Goal: Information Seeking & Learning: Learn about a topic

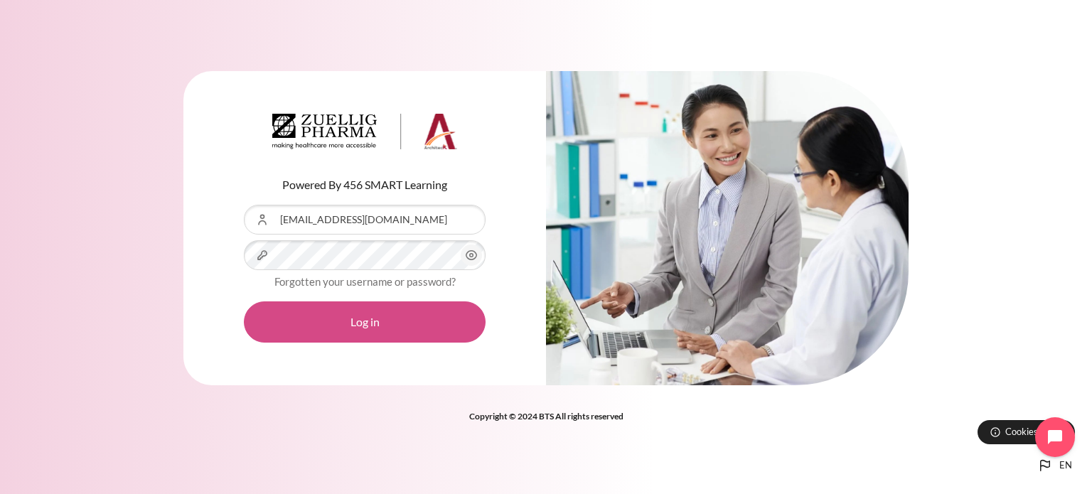
click at [406, 319] on button "Log in" at bounding box center [365, 321] width 242 height 41
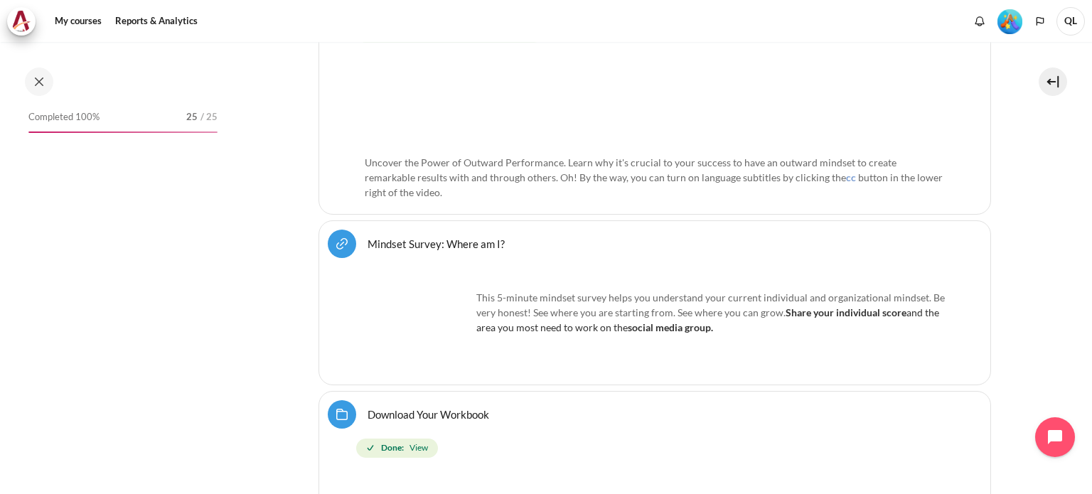
scroll to position [679, 0]
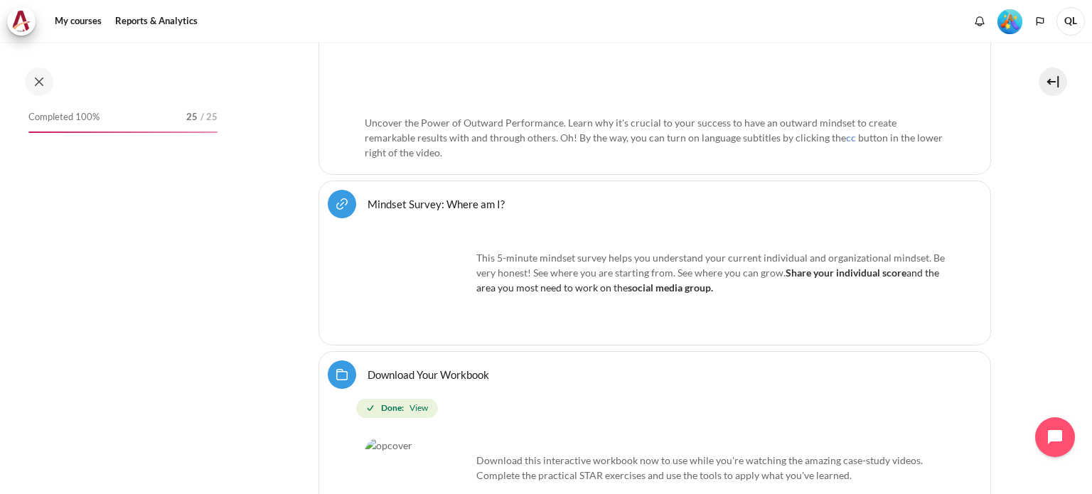
click at [483, 197] on link "Mindset Survey: Where am I? URL" at bounding box center [435, 204] width 137 height 14
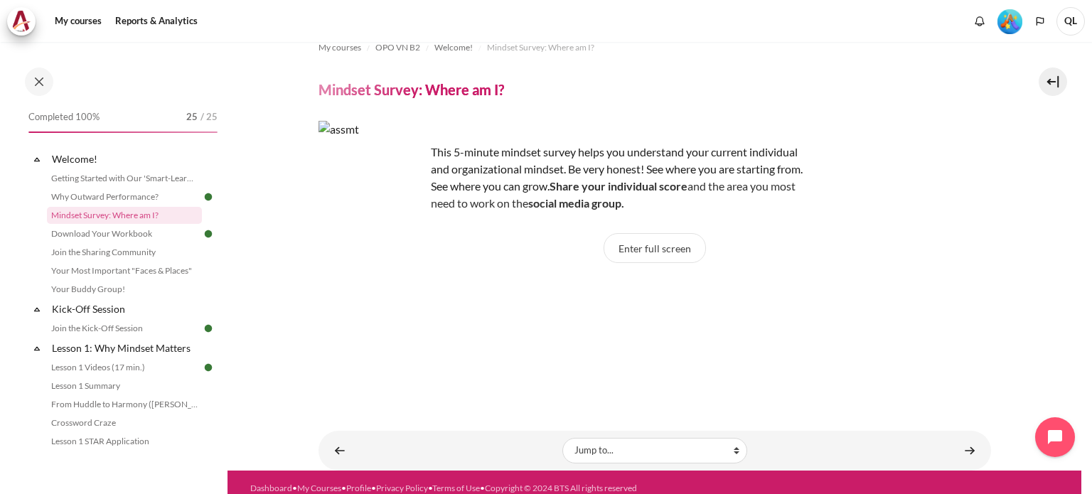
scroll to position [31, 0]
